Goal: Task Accomplishment & Management: Complete application form

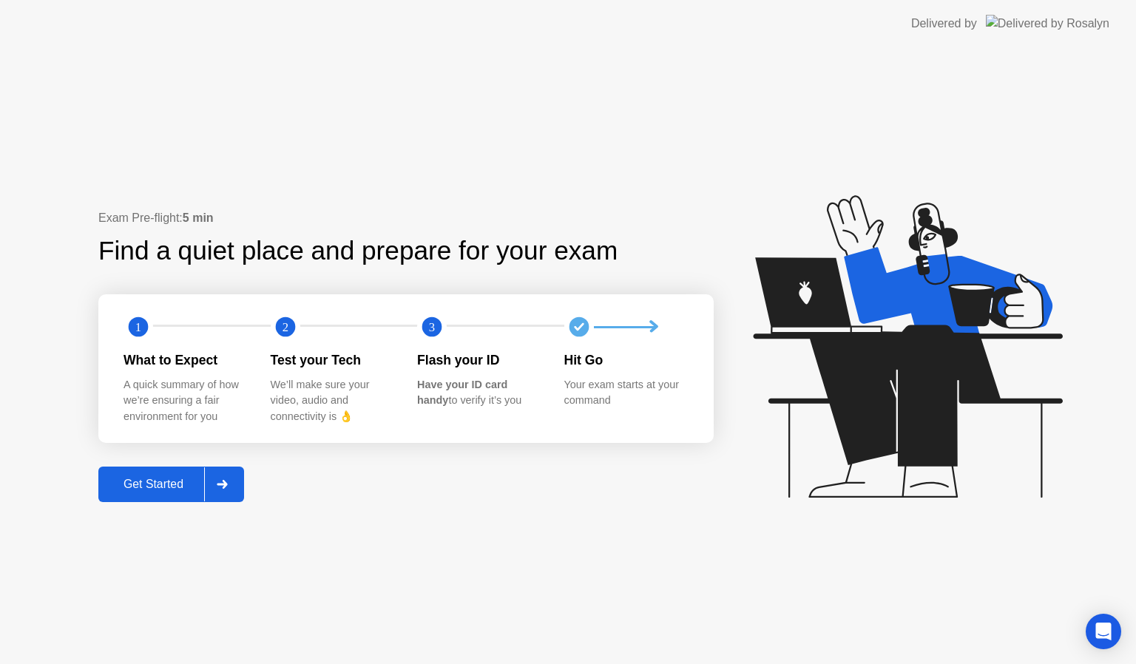
click at [171, 478] on div "Get Started" at bounding box center [153, 484] width 101 height 13
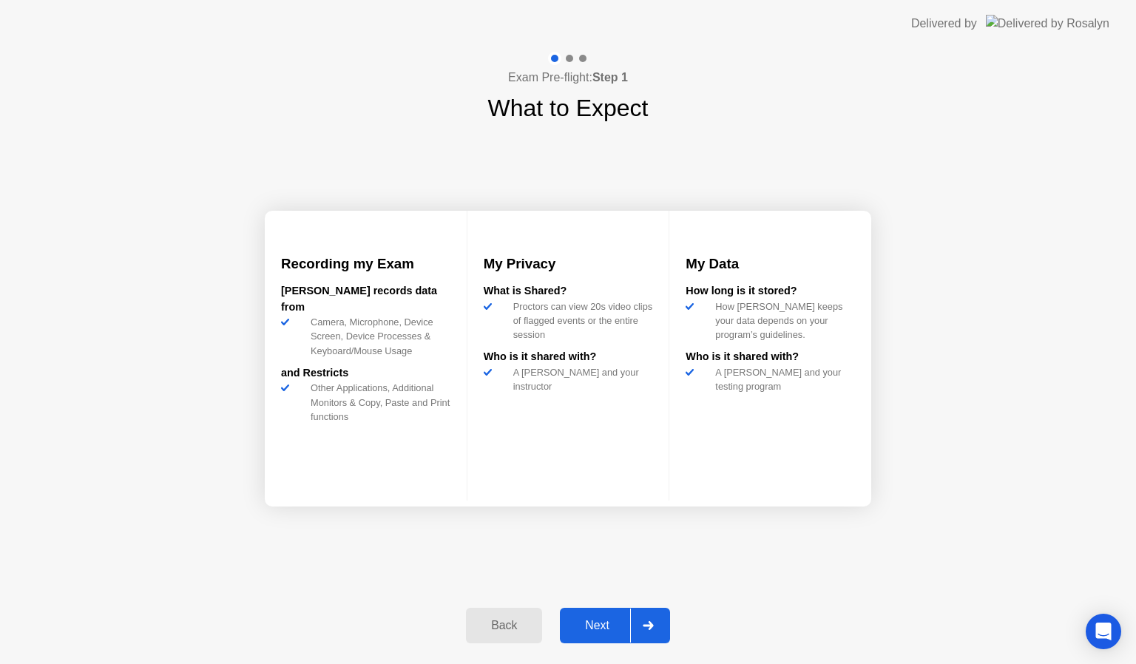
click at [602, 614] on button "Next" at bounding box center [615, 625] width 110 height 35
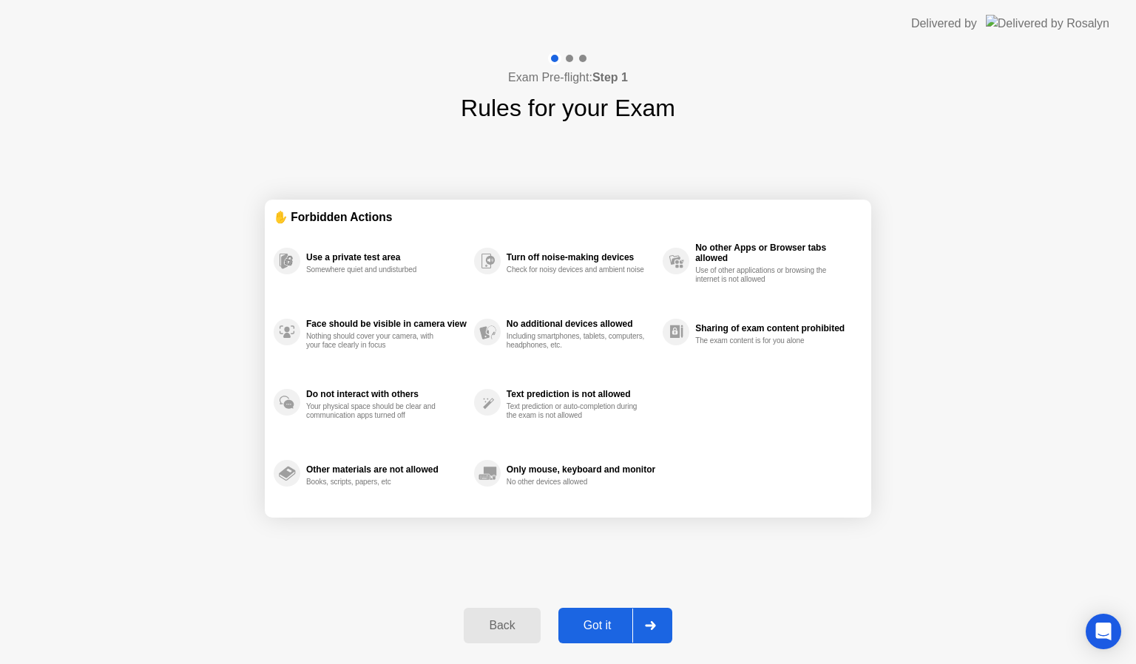
click at [603, 615] on button "Got it" at bounding box center [615, 625] width 114 height 35
select select "**********"
select select "*******"
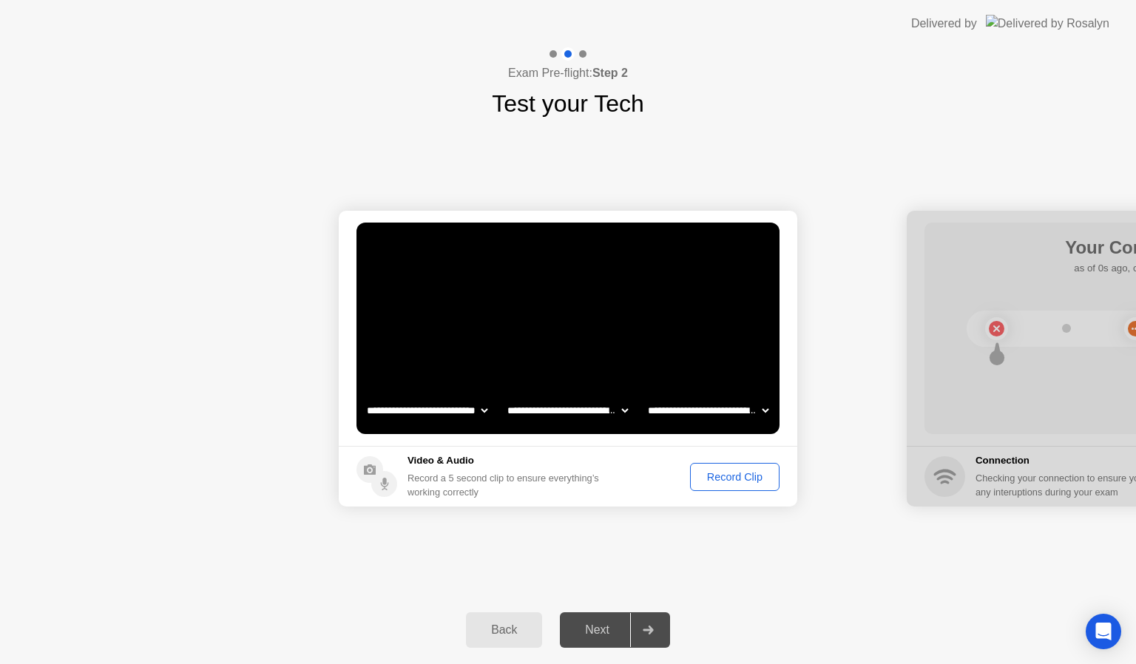
click at [735, 477] on div "Record Clip" at bounding box center [734, 477] width 79 height 12
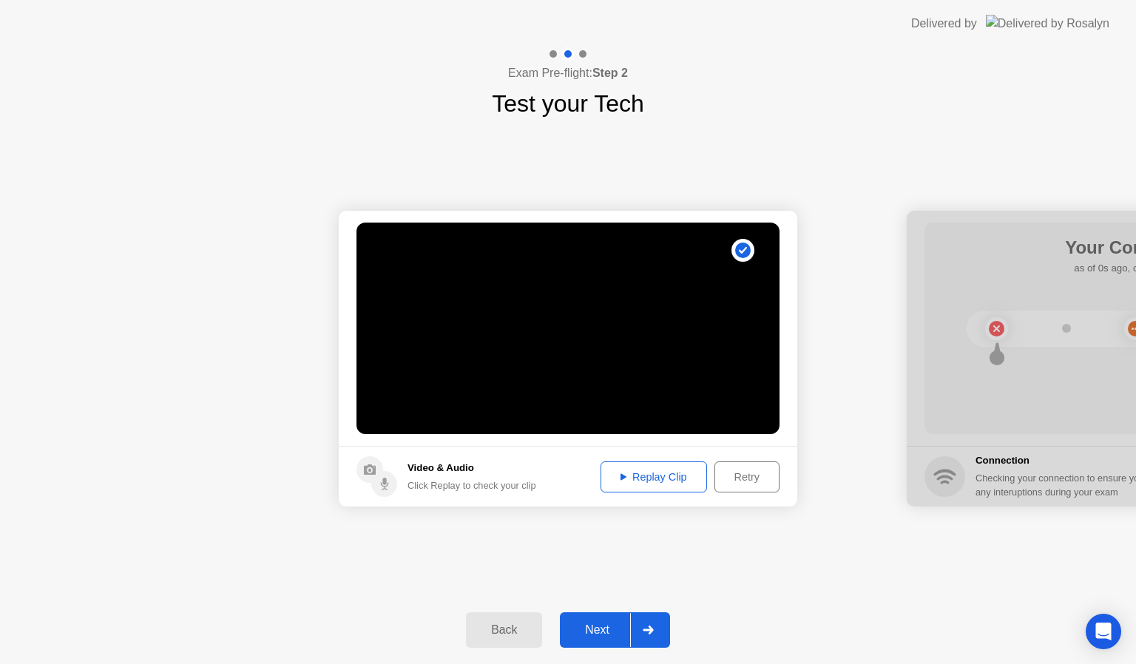
click at [664, 471] on div "Replay Clip" at bounding box center [654, 477] width 96 height 12
click at [620, 478] on icon at bounding box center [623, 476] width 6 height 7
click at [596, 623] on div "Next" at bounding box center [597, 629] width 66 height 13
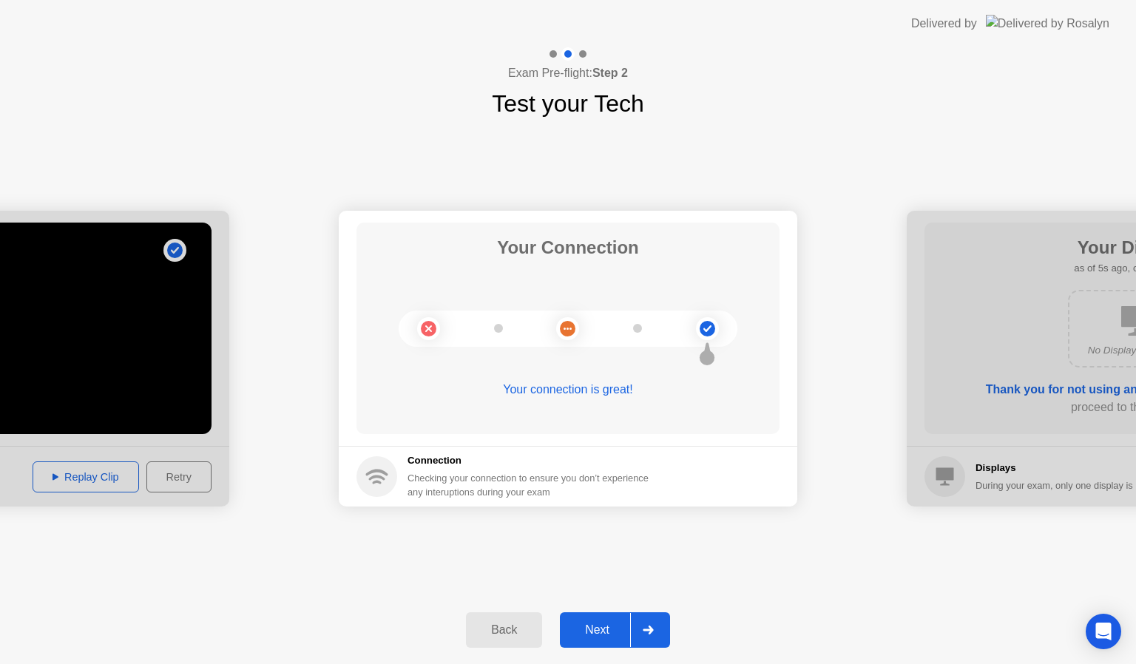
click at [606, 631] on div "Next" at bounding box center [597, 629] width 66 height 13
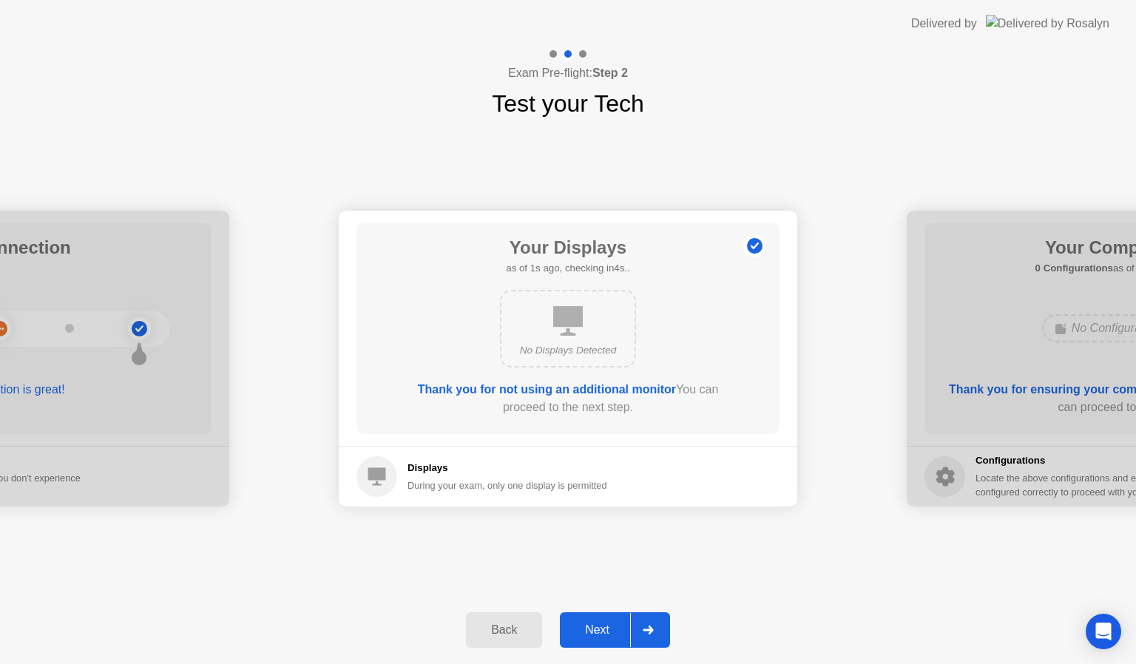
click at [600, 626] on div "Next" at bounding box center [597, 629] width 66 height 13
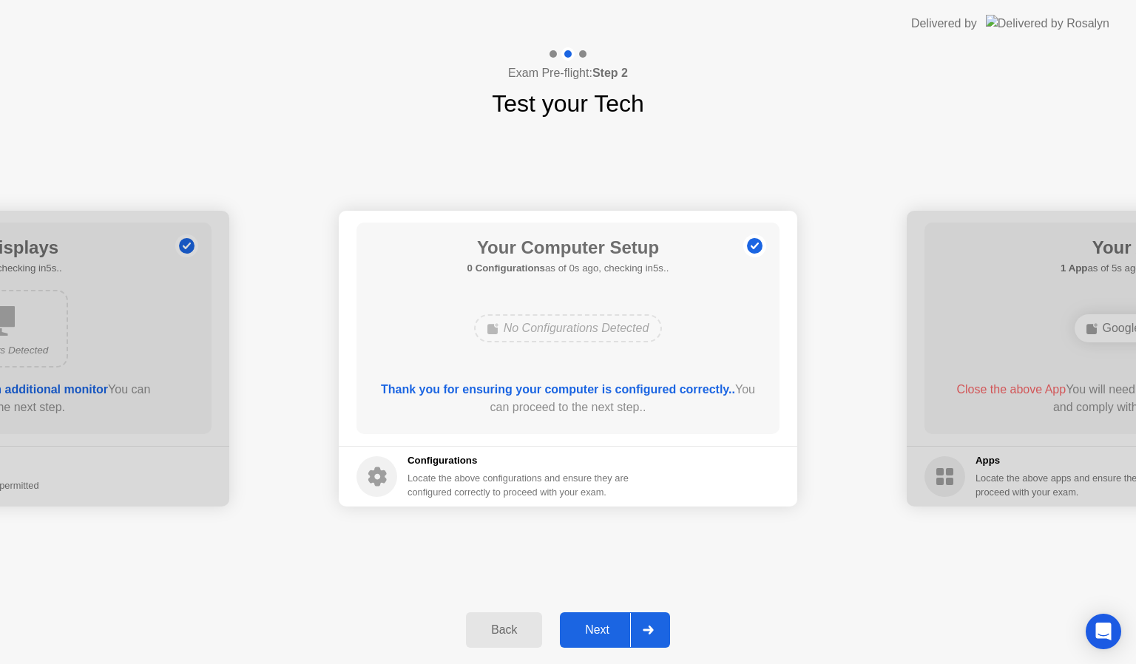
click at [600, 627] on div "Next" at bounding box center [597, 629] width 66 height 13
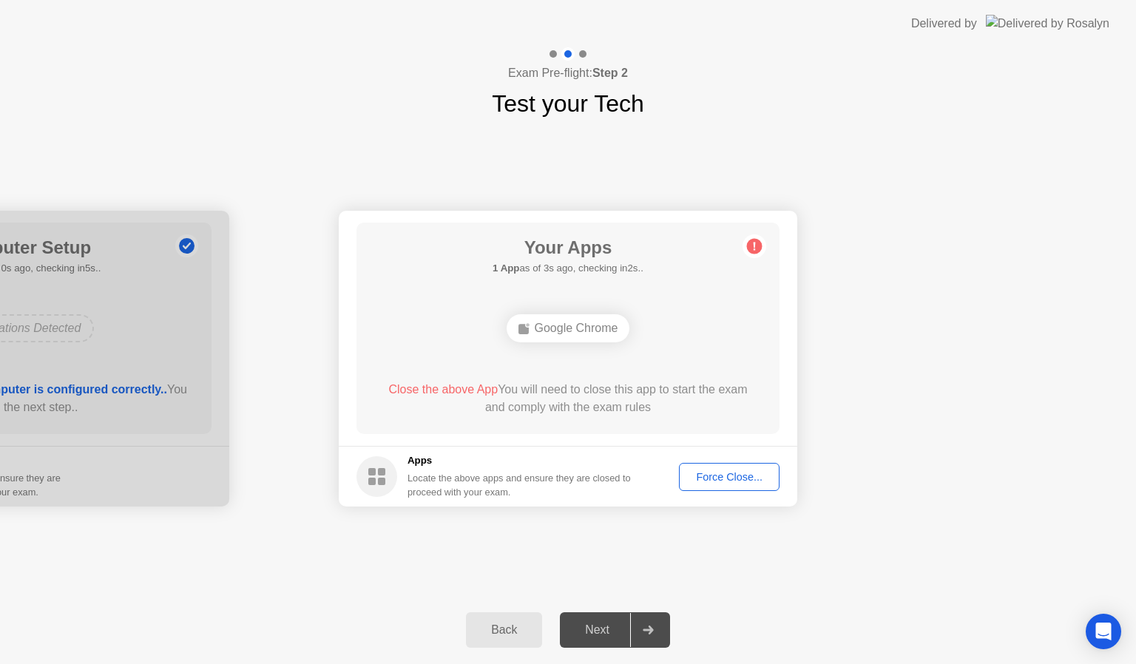
click at [725, 467] on button "Force Close..." at bounding box center [729, 477] width 101 height 28
click at [725, 663] on div at bounding box center [568, 664] width 1136 height 0
click at [730, 476] on div "Force Close..." at bounding box center [729, 477] width 90 height 12
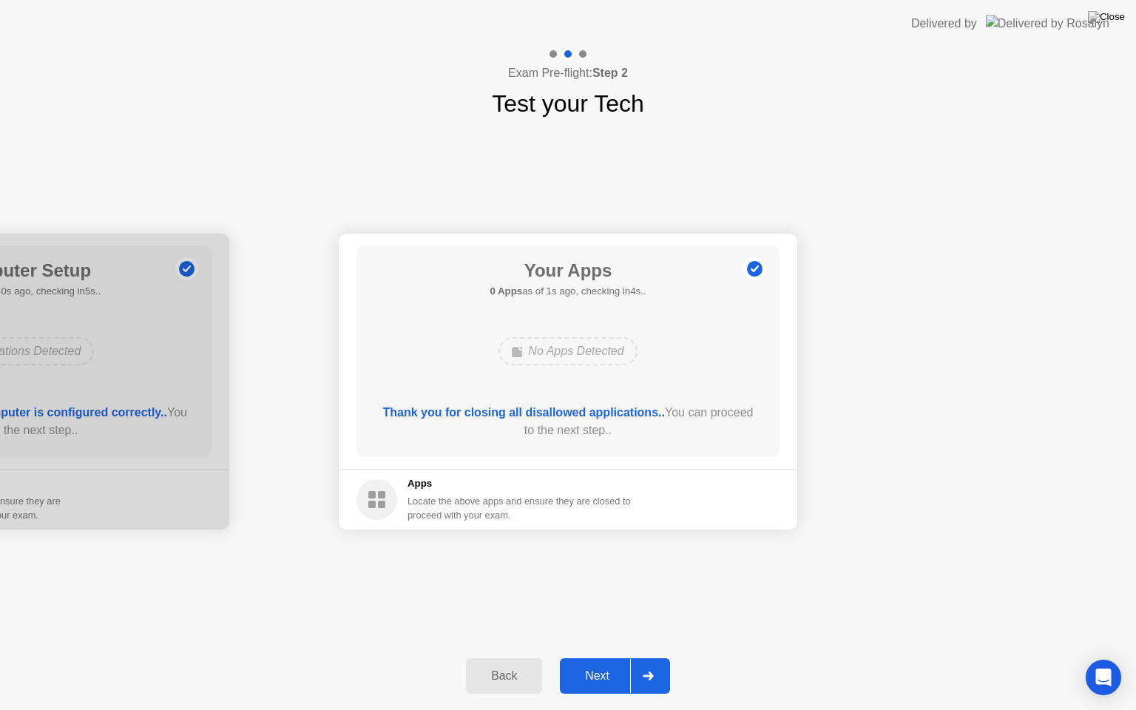
click at [589, 663] on div "Next" at bounding box center [597, 675] width 66 height 13
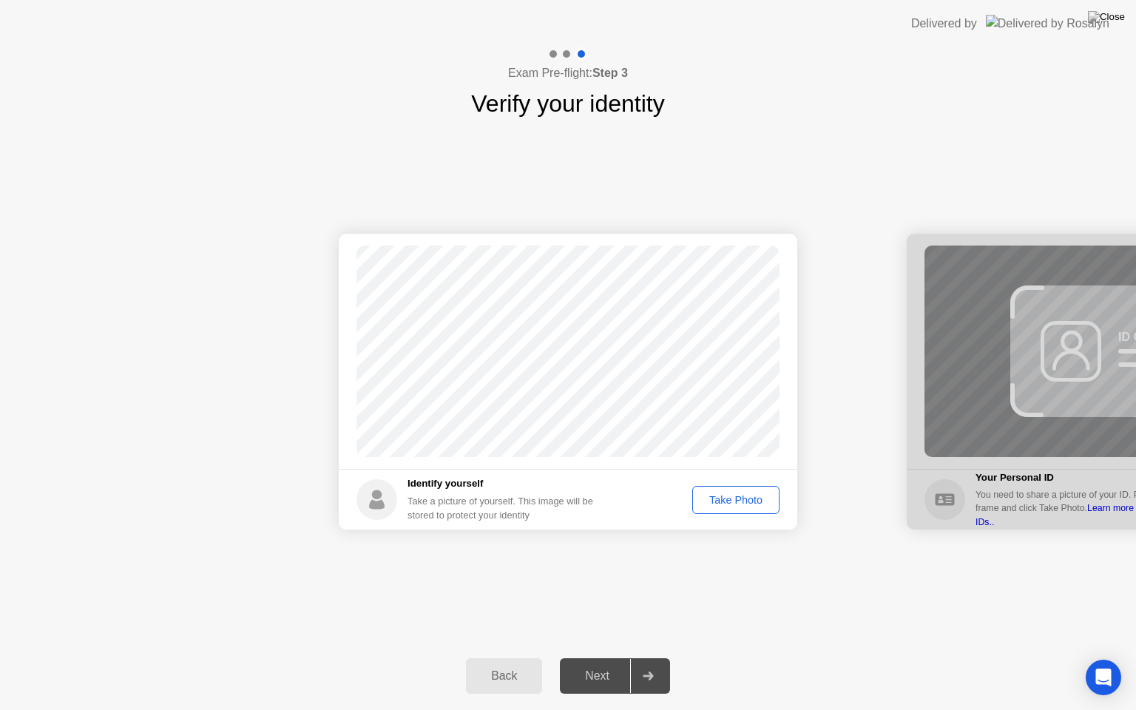
click at [587, 663] on div "Next" at bounding box center [597, 675] width 66 height 13
click at [728, 502] on div "Take Photo" at bounding box center [735, 500] width 77 height 12
click at [586, 663] on div "Next" at bounding box center [597, 675] width 66 height 13
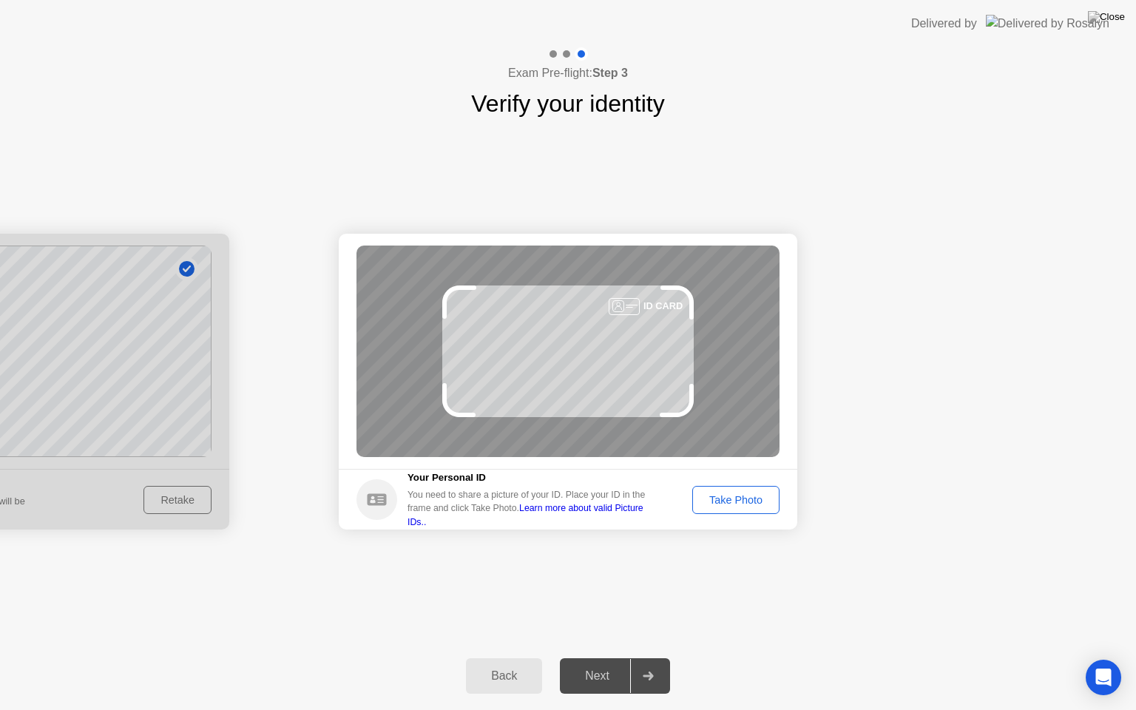
click at [745, 495] on div "Take Photo" at bounding box center [735, 500] width 77 height 12
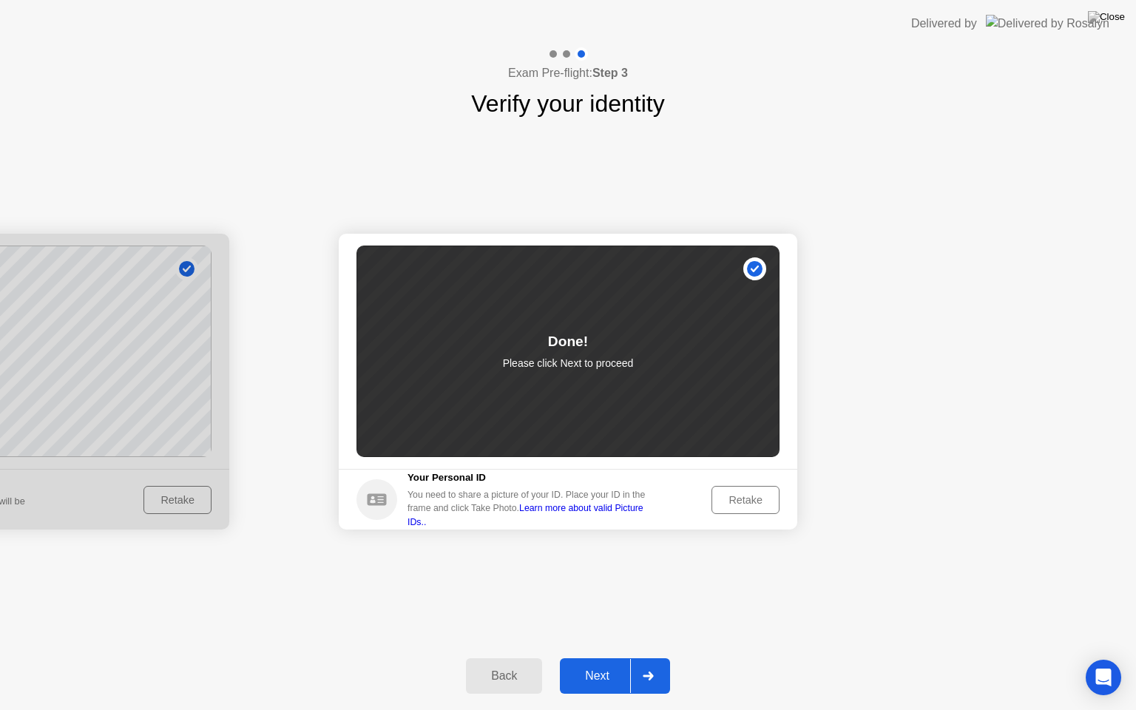
click at [591, 663] on button "Next" at bounding box center [615, 675] width 110 height 35
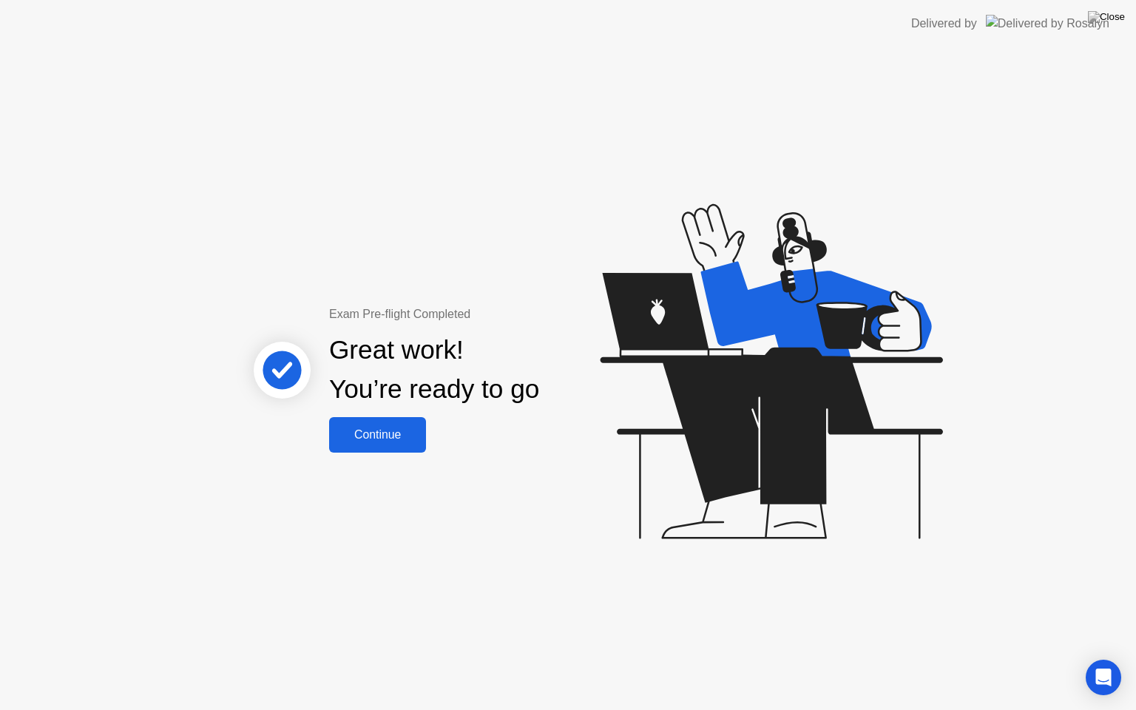
click at [387, 435] on div "Continue" at bounding box center [377, 434] width 88 height 13
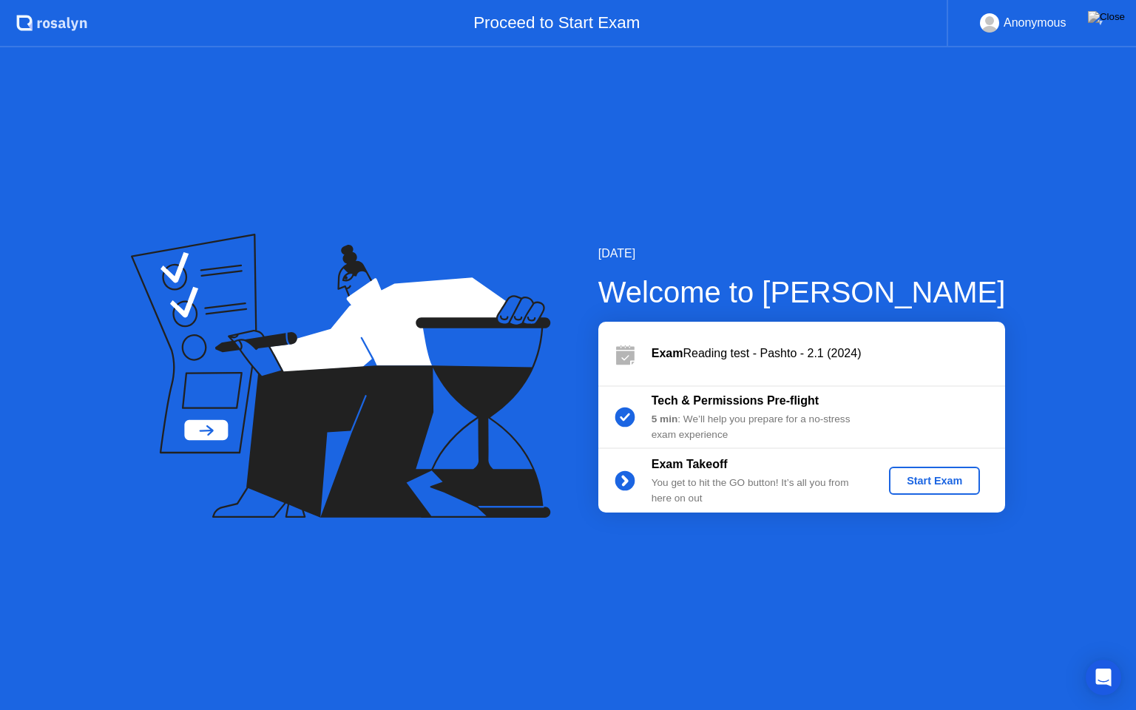
click at [948, 482] on div "Start Exam" at bounding box center [934, 481] width 79 height 12
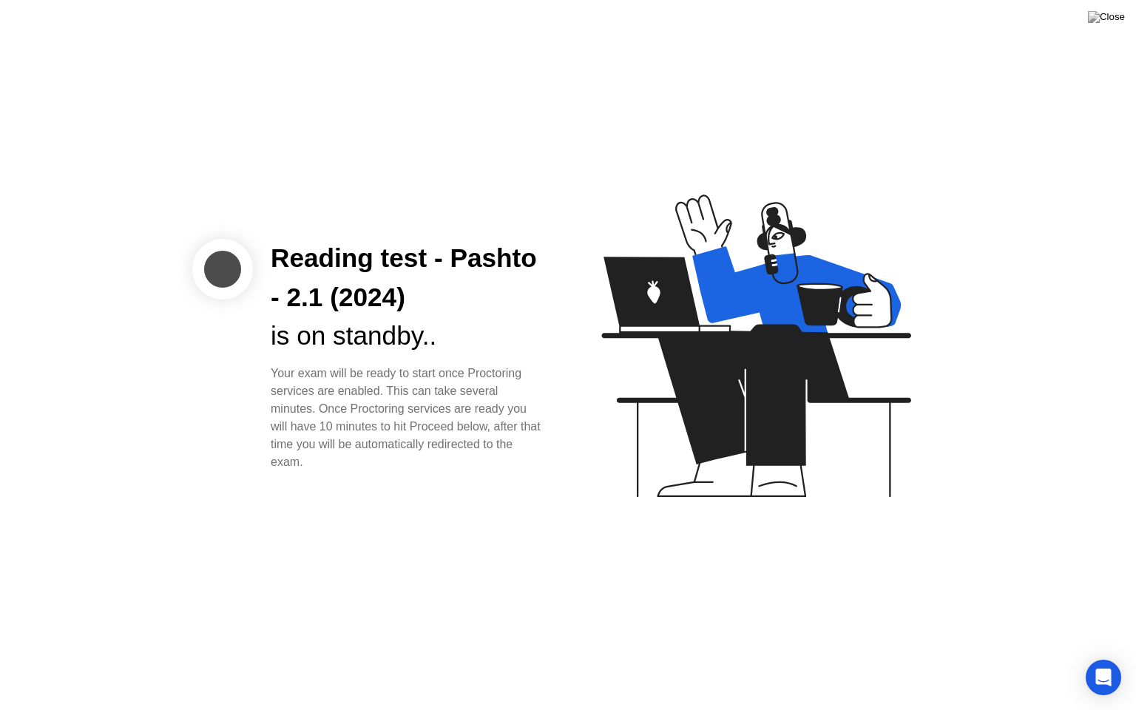
click at [940, 523] on icon at bounding box center [753, 352] width 382 height 379
click at [932, 500] on icon at bounding box center [753, 352] width 382 height 379
click at [1104, 663] on icon "Open Intercom Messenger" at bounding box center [1103, 677] width 19 height 19
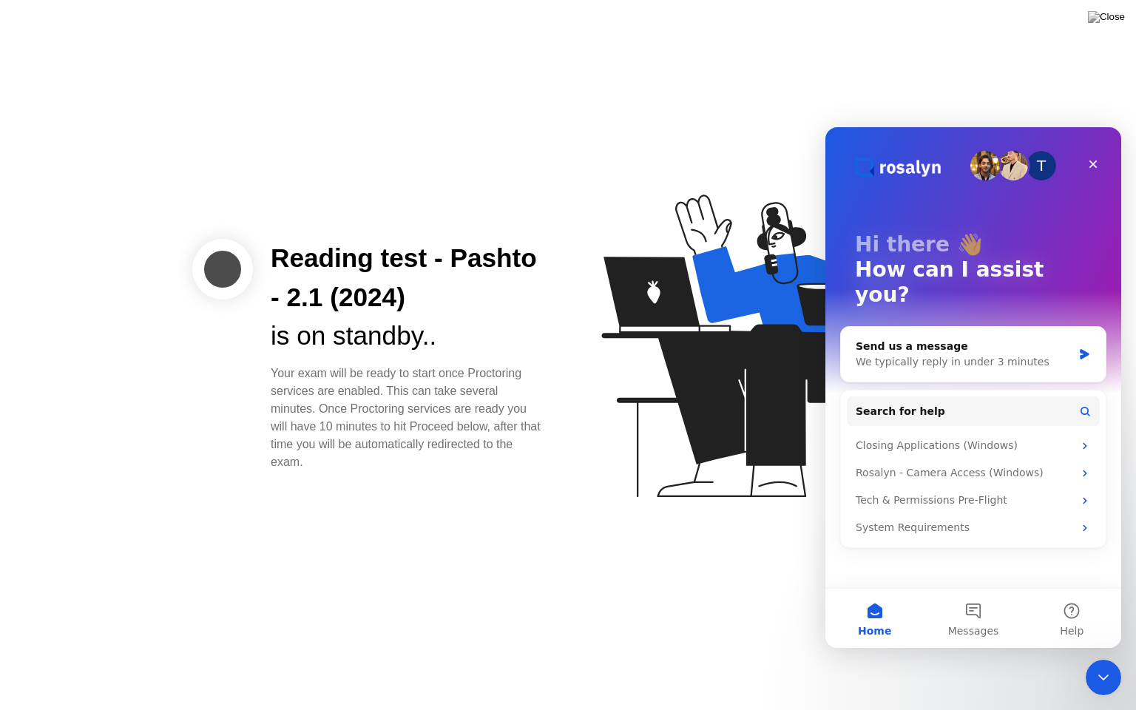
click at [617, 595] on div "Reading test - Pashto - 2.1 (2024) is on standby.. Your exam will be ready to s…" at bounding box center [568, 355] width 1136 height 710
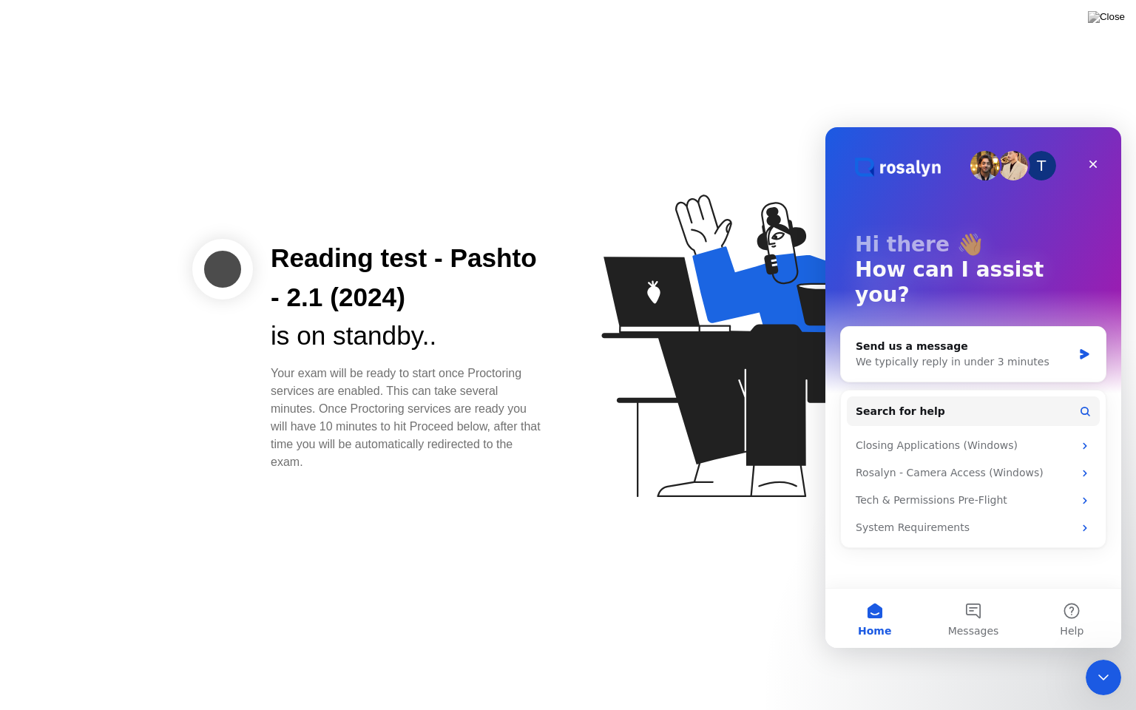
click at [617, 595] on div "Reading test - Pashto - 2.1 (2024) is on standby.. Your exam will be ready to s…" at bounding box center [568, 355] width 1136 height 710
click at [342, 266] on div "Reading test - Pashto - 2.1 (2024)" at bounding box center [408, 278] width 274 height 78
click at [1102, 663] on div "Close Intercom Messenger" at bounding box center [1100, 674] width 35 height 35
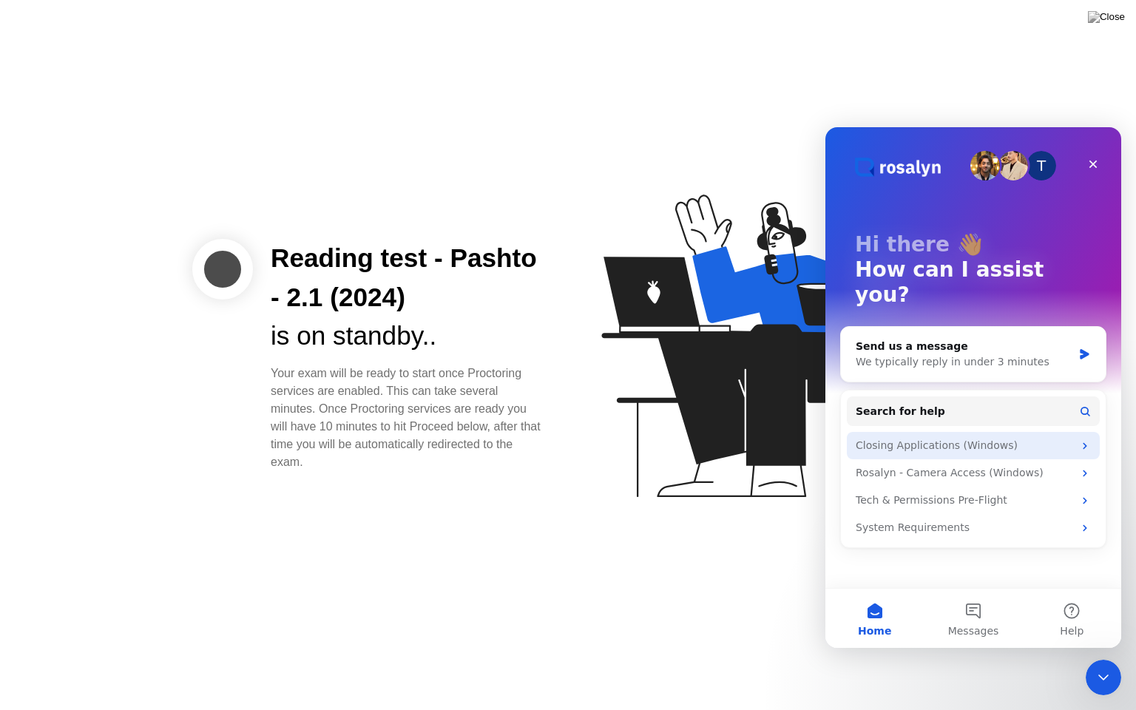
click at [1088, 440] on icon "Intercom messenger" at bounding box center [1085, 446] width 12 height 12
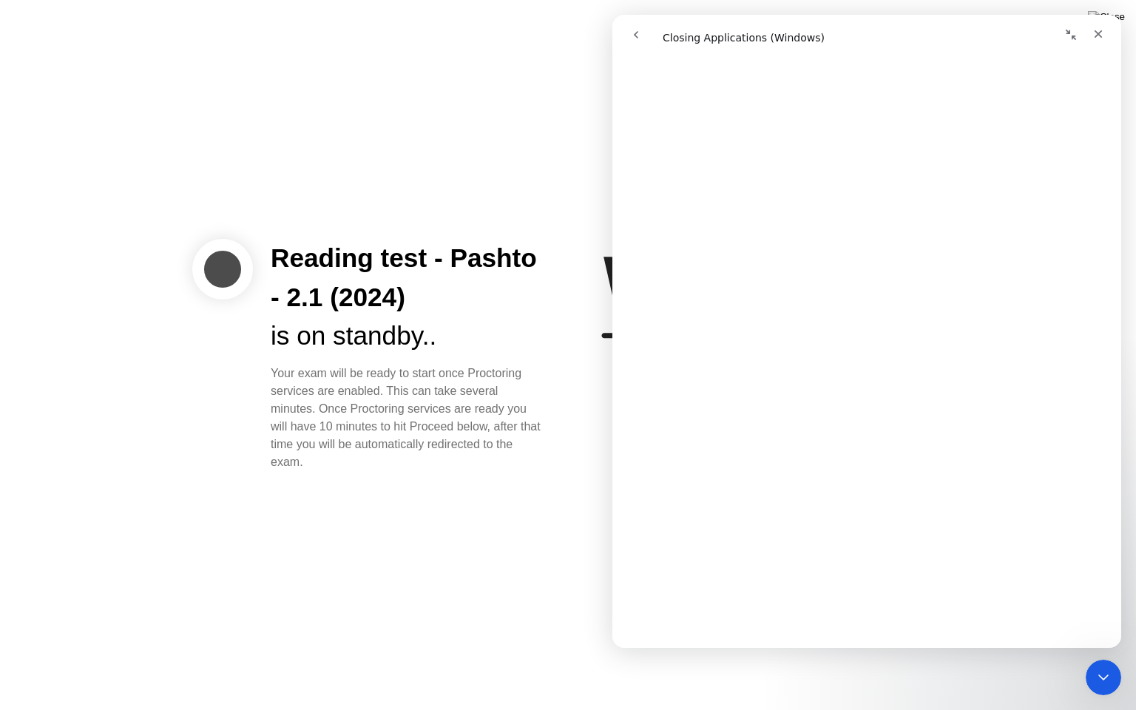
scroll to position [1544, 0]
drag, startPoint x: 1118, startPoint y: 208, endPoint x: 1700, endPoint y: 724, distance: 777.8
click at [1096, 663] on icon "Close Intercom Messenger" at bounding box center [1101, 675] width 18 height 18
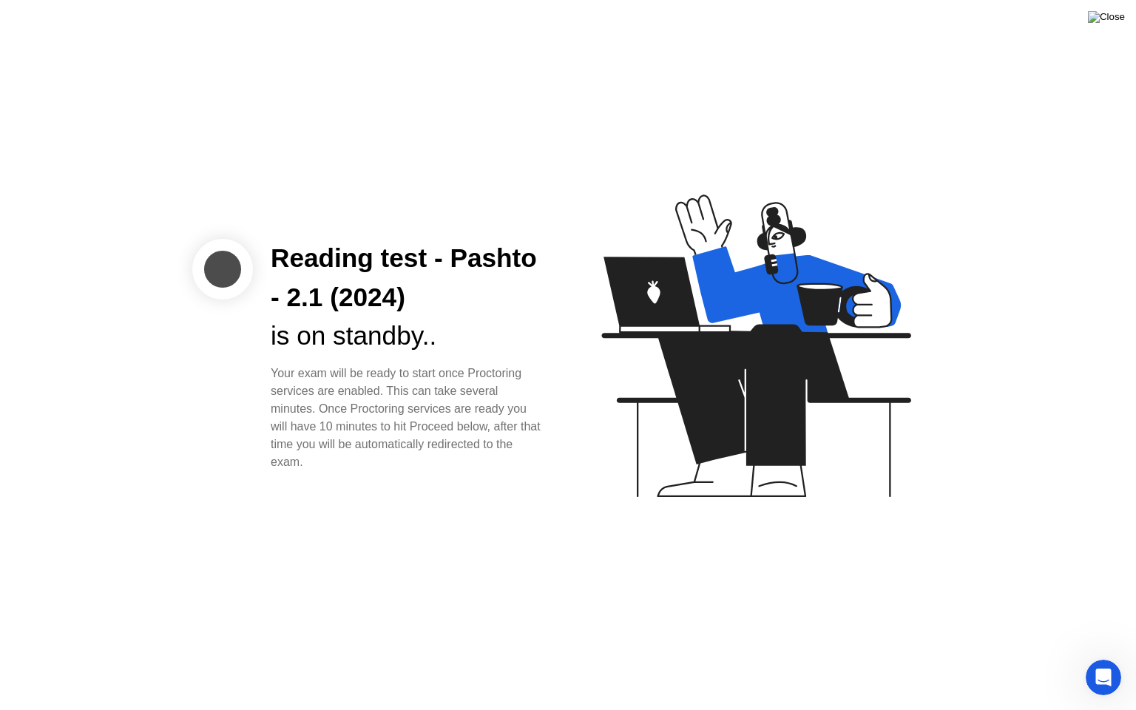
click at [1114, 23] on img at bounding box center [1106, 17] width 37 height 12
click at [869, 574] on div "Reading test - Pashto - 2.1 (2024) is on standby.. Your exam will be ready to s…" at bounding box center [568, 355] width 1136 height 710
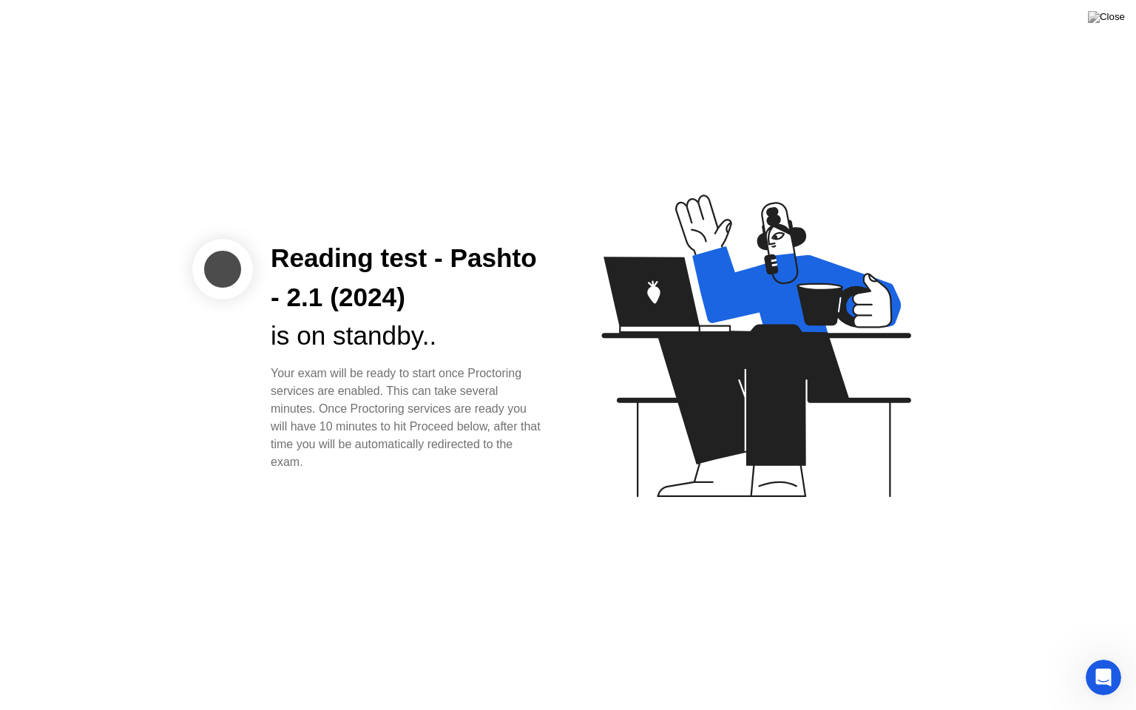
click at [869, 574] on div "Reading test - Pashto - 2.1 (2024) is on standby.. Your exam will be ready to s…" at bounding box center [568, 355] width 1136 height 710
click at [441, 468] on div "Your exam will be ready to start once Proctoring services are enabled. This can…" at bounding box center [408, 418] width 274 height 106
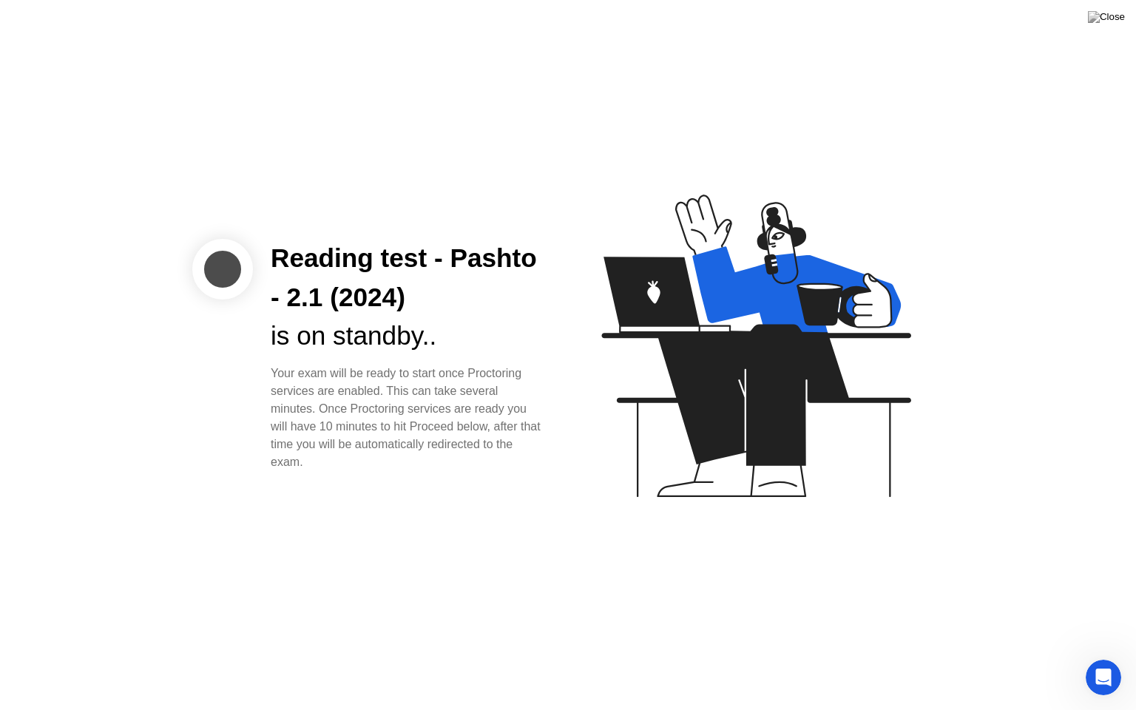
click at [441, 468] on div "Your exam will be ready to start once Proctoring services are enabled. This can…" at bounding box center [408, 418] width 274 height 106
click at [1123, 18] on img at bounding box center [1106, 17] width 37 height 12
click at [1110, 663] on div "Open Intercom Messenger" at bounding box center [1101, 675] width 49 height 49
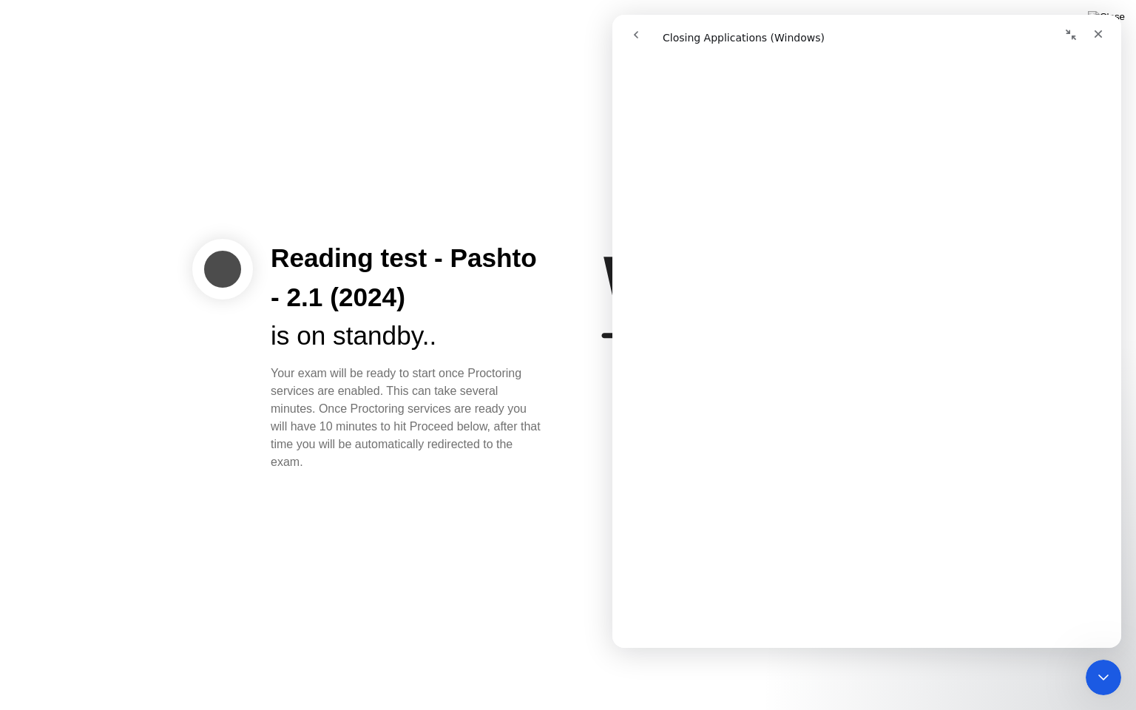
scroll to position [0, 0]
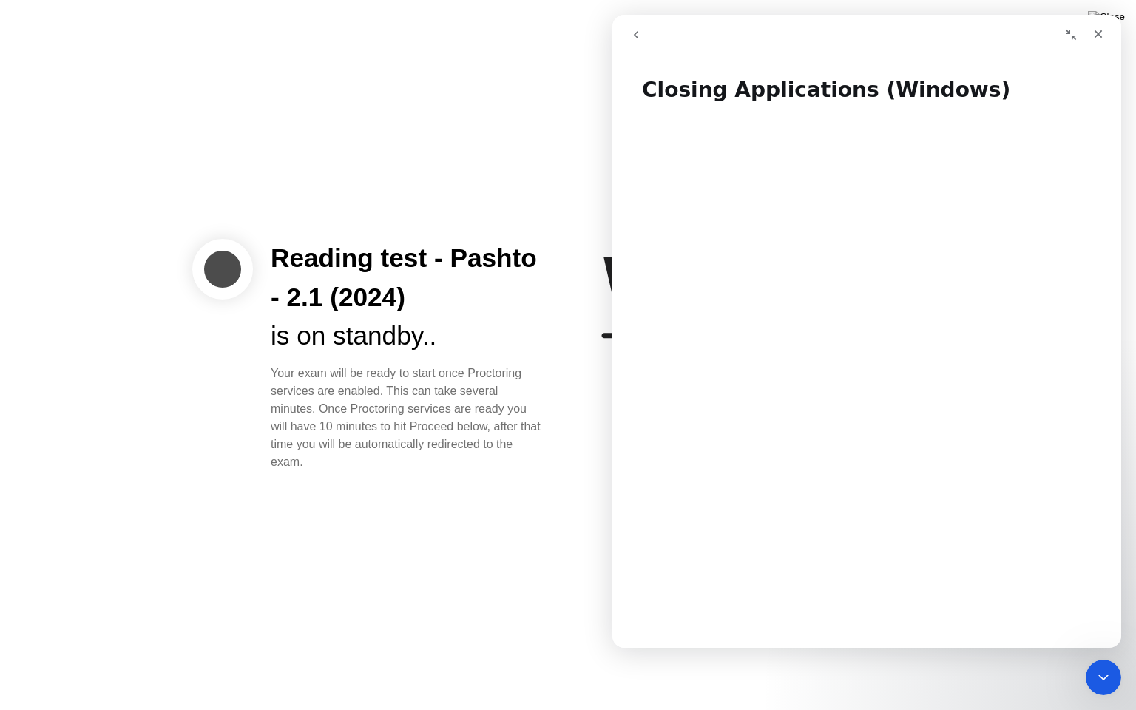
drag, startPoint x: 1117, startPoint y: 506, endPoint x: 1702, endPoint y: 16, distance: 763.6
click at [637, 35] on icon "go back" at bounding box center [636, 35] width 12 height 12
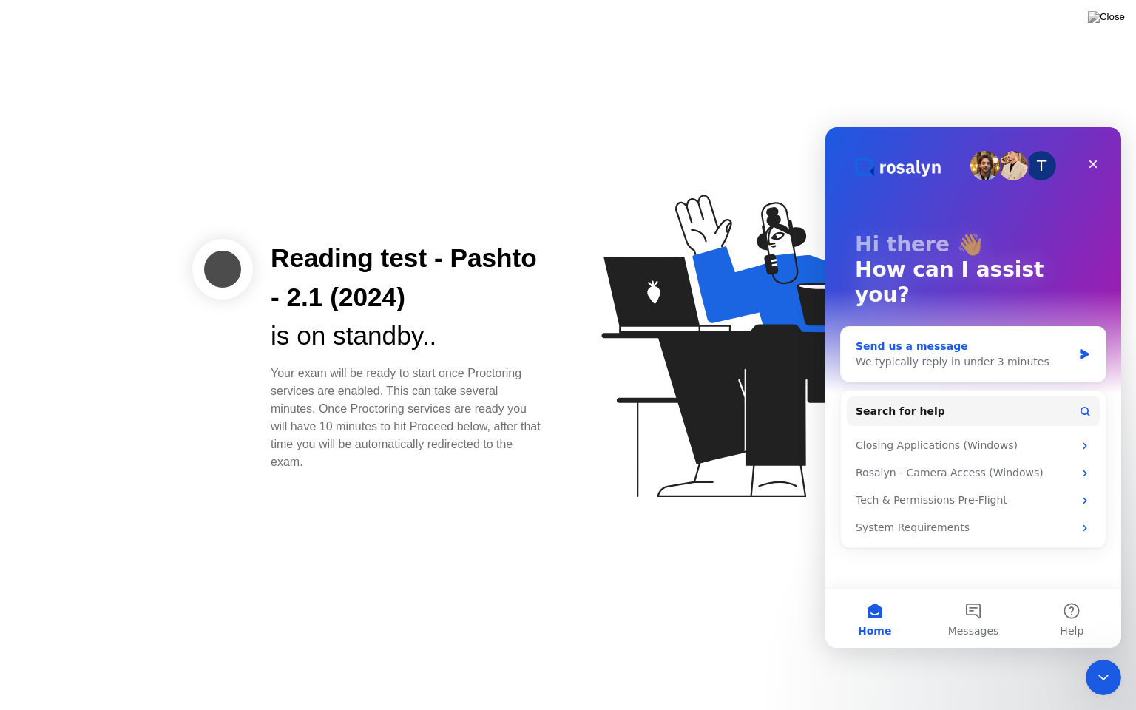
click at [1008, 354] on div "We typically reply in under 3 minutes" at bounding box center [963, 362] width 217 height 16
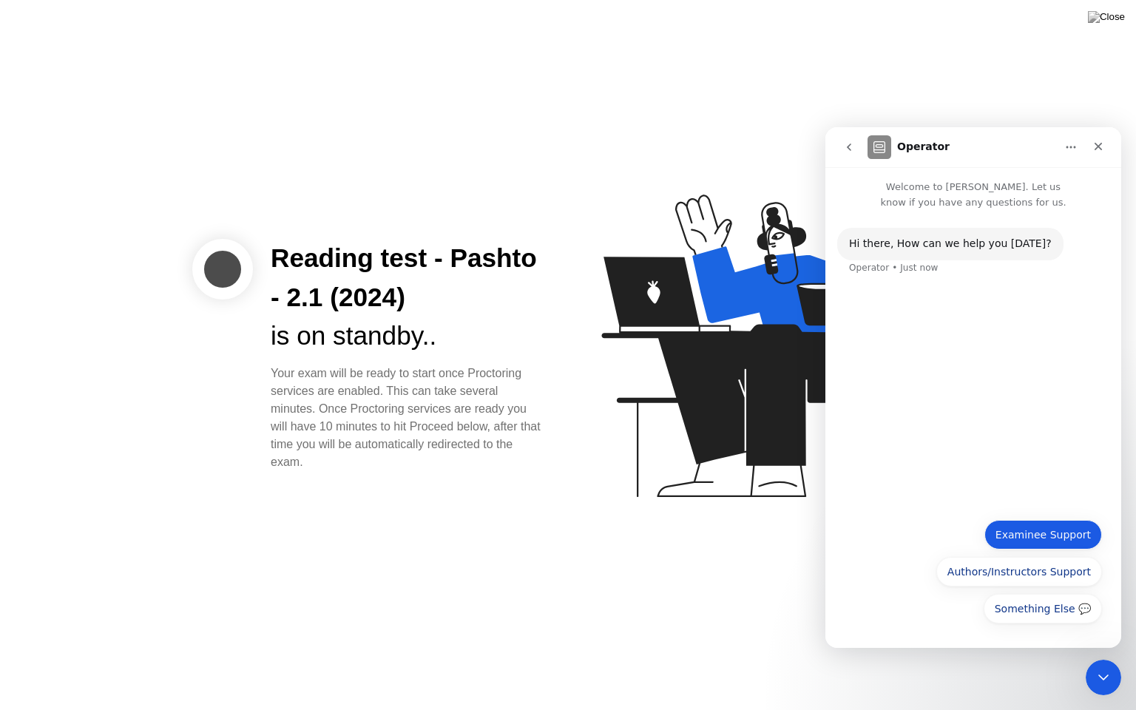
click at [1046, 526] on button "Examinee Support" at bounding box center [1043, 535] width 118 height 30
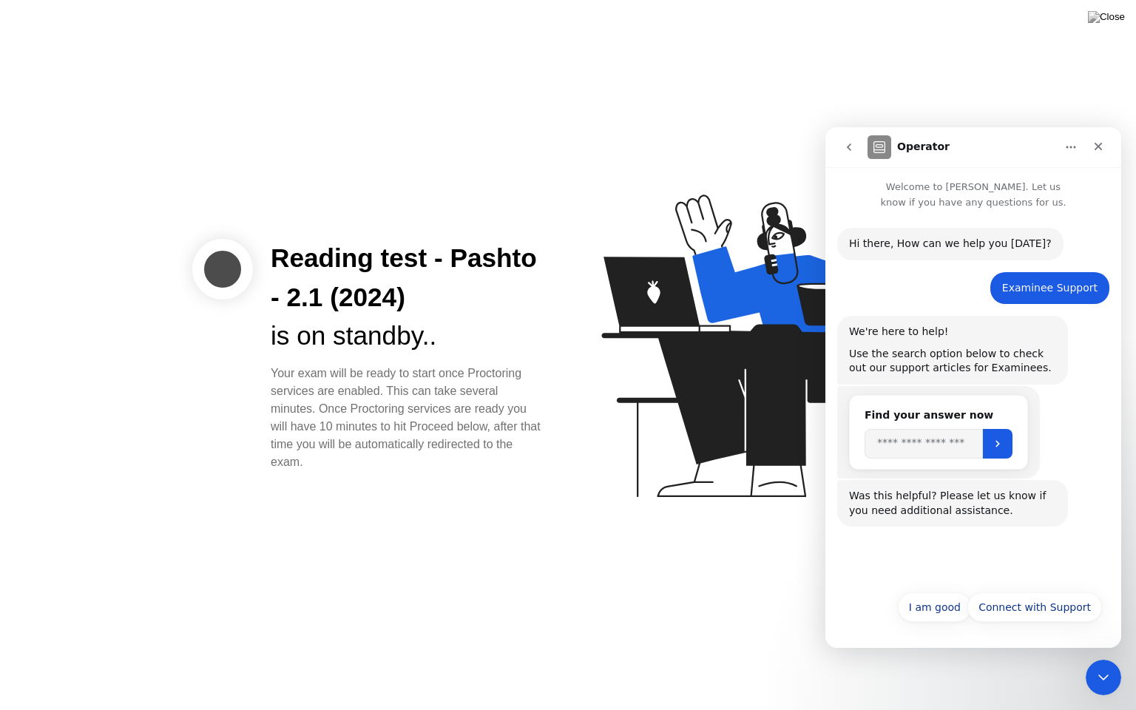
drag, startPoint x: 326, startPoint y: 470, endPoint x: 274, endPoint y: 373, distance: 110.2
click at [265, 373] on div "Reading test - Pashto - 2.1 (2024) is on standby.. Your exam will be ready to s…" at bounding box center [407, 355] width 309 height 232
drag, startPoint x: 302, startPoint y: 373, endPoint x: 189, endPoint y: 351, distance: 115.1
drag, startPoint x: 294, startPoint y: 388, endPoint x: 213, endPoint y: 274, distance: 139.5
drag, startPoint x: 336, startPoint y: 467, endPoint x: 269, endPoint y: 367, distance: 120.0
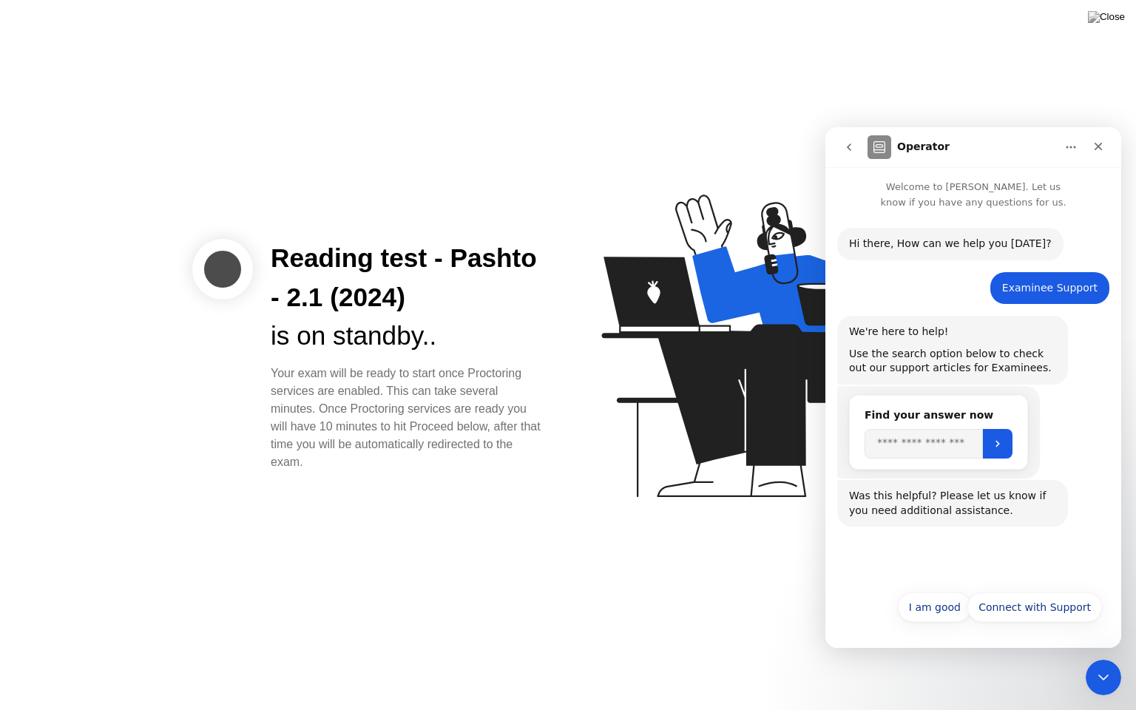
click at [269, 367] on div "Reading test - Pashto - 2.1 (2024) is on standby.. Your exam will be ready to s…" at bounding box center [407, 355] width 309 height 232
copy div "Your exam will be ready to start once Proctoring services are enabled. This can…"
click at [952, 444] on input "Search" at bounding box center [923, 444] width 118 height 30
paste input "**********"
type input "**********"
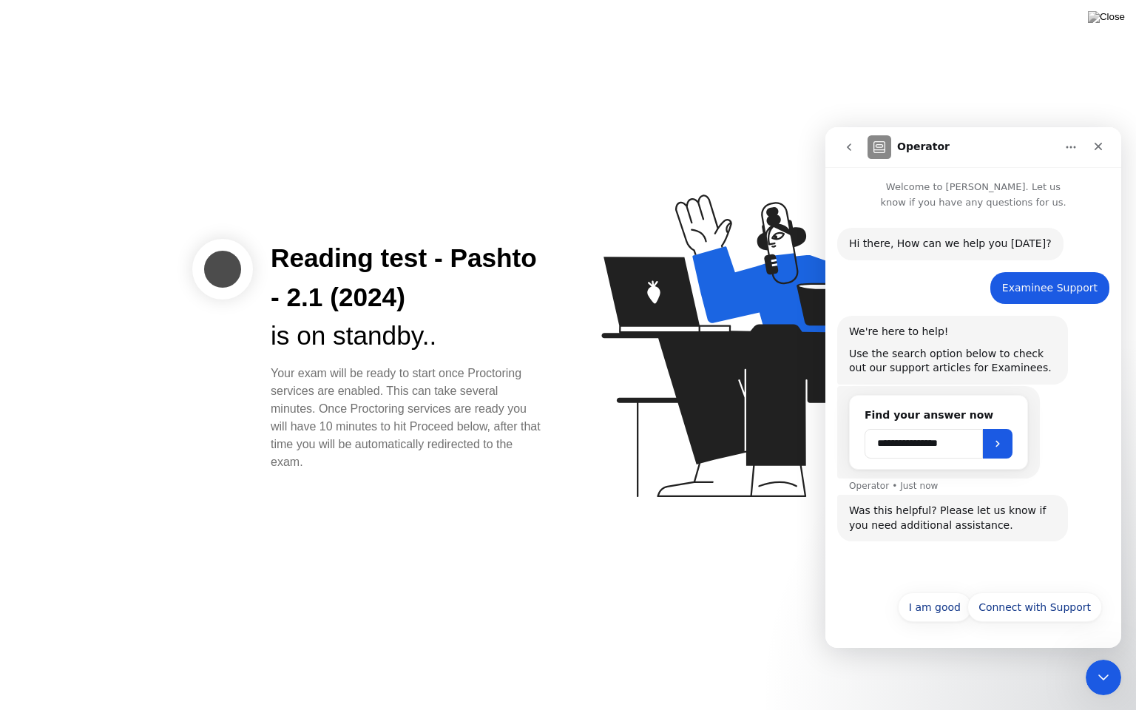
drag, startPoint x: 965, startPoint y: 444, endPoint x: 847, endPoint y: 452, distance: 118.6
click at [847, 452] on div "**********" at bounding box center [938, 432] width 203 height 92
click at [559, 484] on div "Reading test - Pashto - 2.1 (2024) is on standby.. Your exam will be ready to s…" at bounding box center [568, 355] width 1136 height 710
click at [1098, 144] on icon "Close" at bounding box center [1098, 146] width 12 height 12
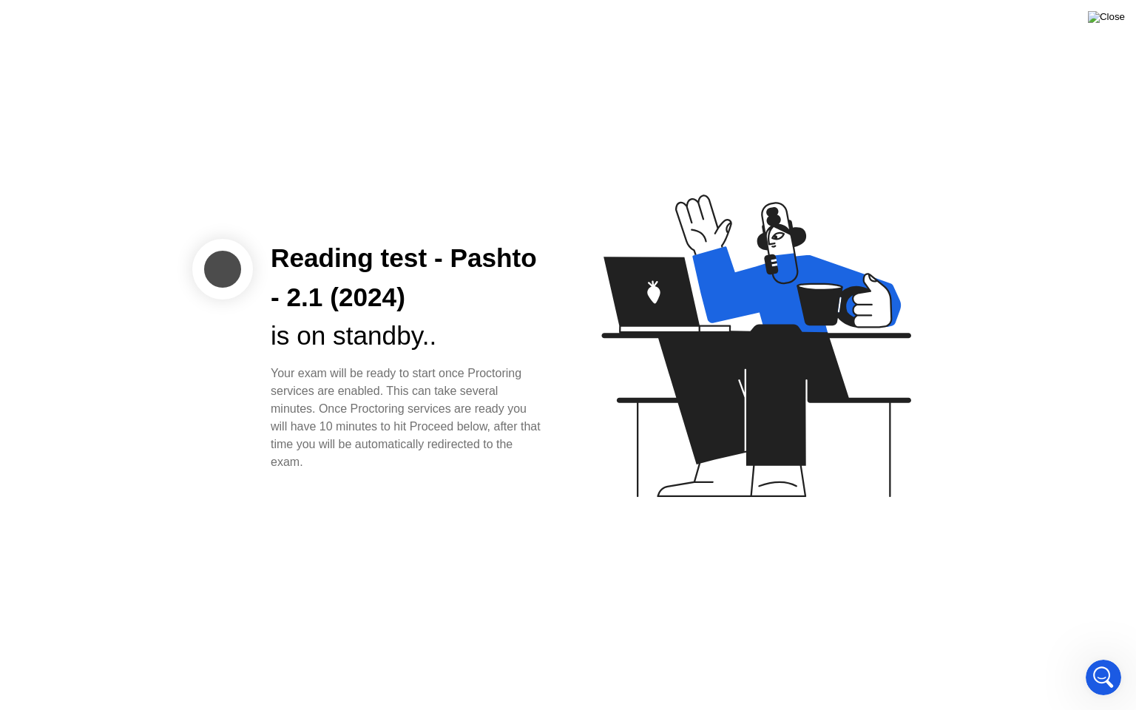
click at [1108, 23] on img at bounding box center [1106, 17] width 37 height 12
